Goal: Information Seeking & Learning: Learn about a topic

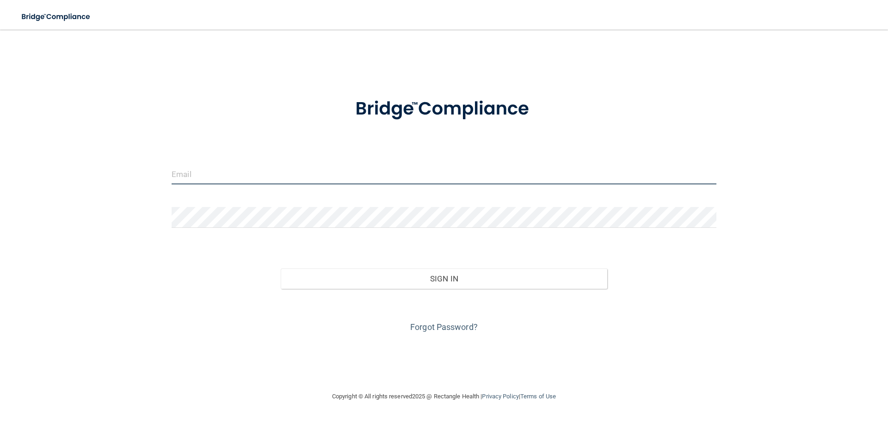
type input "[EMAIL_ADDRESS][DOMAIN_NAME]"
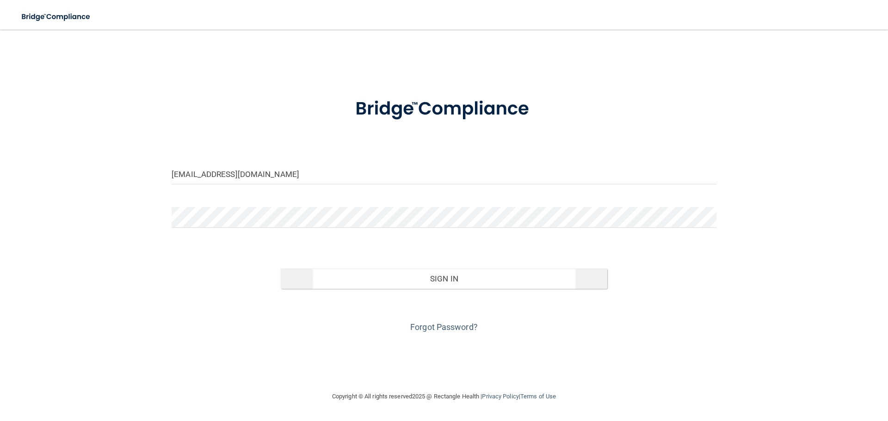
drag, startPoint x: 366, startPoint y: 292, endPoint x: 369, endPoint y: 287, distance: 5.9
click at [368, 289] on div "Forgot Password?" at bounding box center [444, 312] width 559 height 46
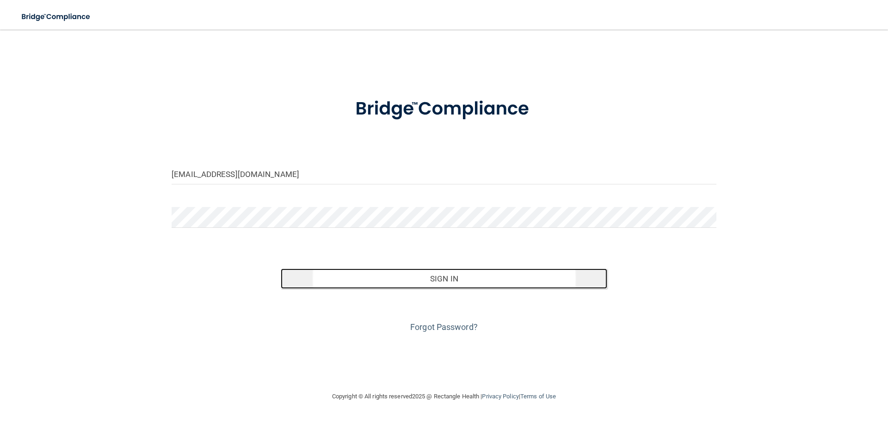
click at [370, 286] on button "Sign In" at bounding box center [444, 279] width 327 height 20
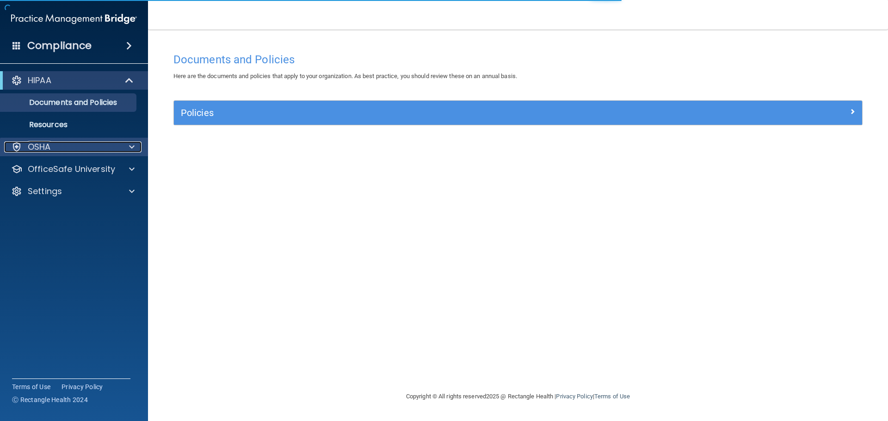
click at [99, 150] on div "OSHA" at bounding box center [61, 146] width 115 height 11
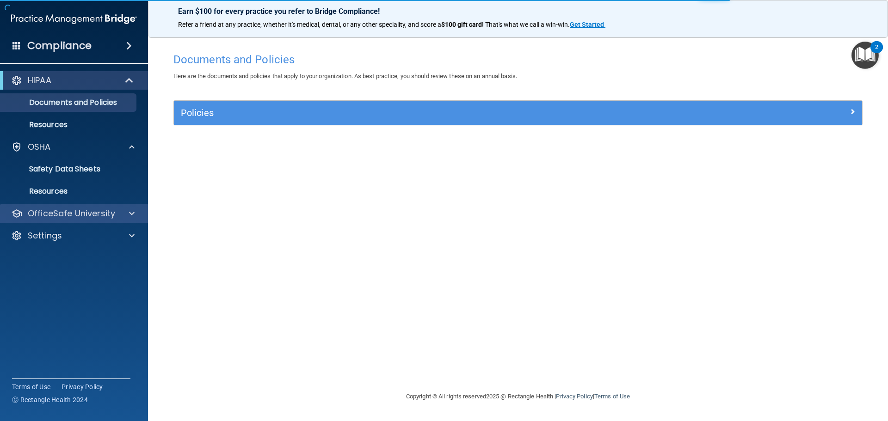
click at [64, 206] on div "OfficeSafe University" at bounding box center [74, 213] width 148 height 18
click at [106, 210] on p "OfficeSafe University" at bounding box center [71, 213] width 87 height 11
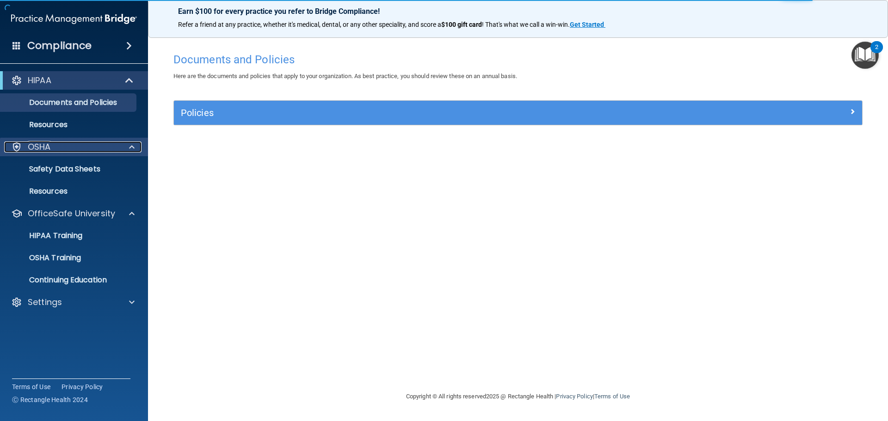
click at [129, 146] on span at bounding box center [132, 146] width 6 height 11
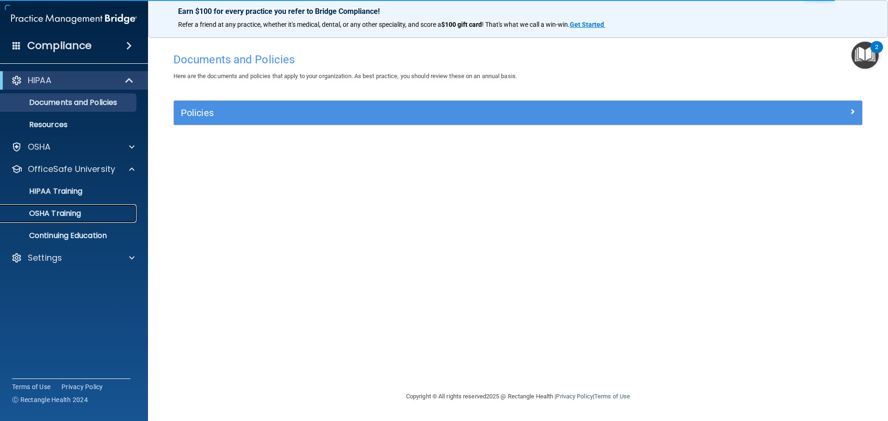
click at [100, 213] on div "OSHA Training" at bounding box center [69, 213] width 126 height 9
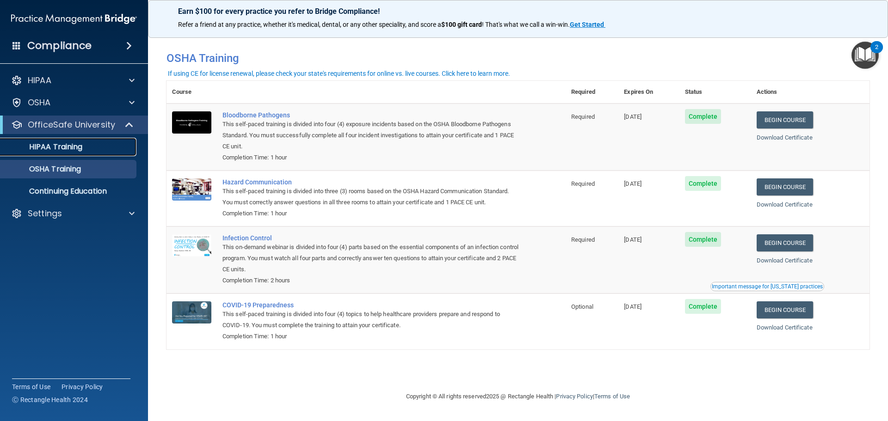
click at [82, 147] on p "HIPAA Training" at bounding box center [44, 146] width 76 height 9
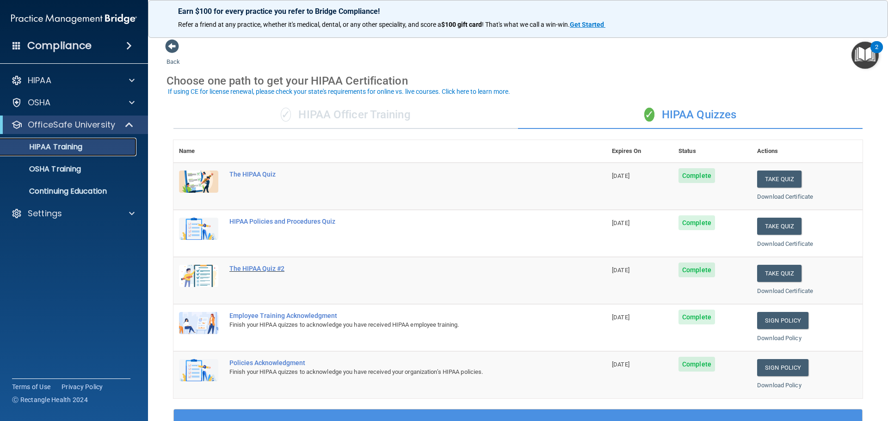
scroll to position [275, 0]
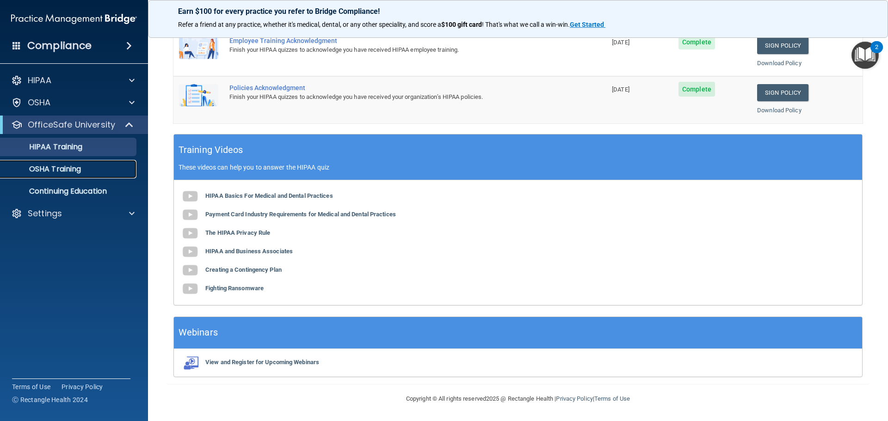
click at [83, 173] on div "OSHA Training" at bounding box center [69, 169] width 126 height 9
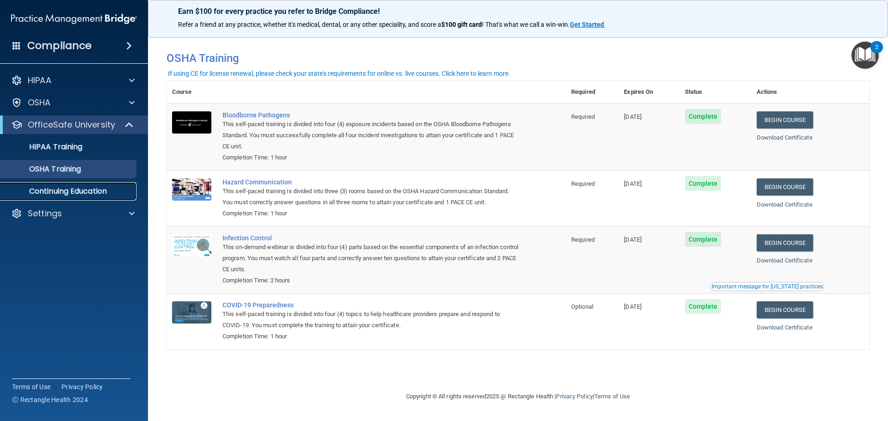
click at [99, 190] on p "Continuing Education" at bounding box center [69, 191] width 126 height 9
